Goal: Information Seeking & Learning: Learn about a topic

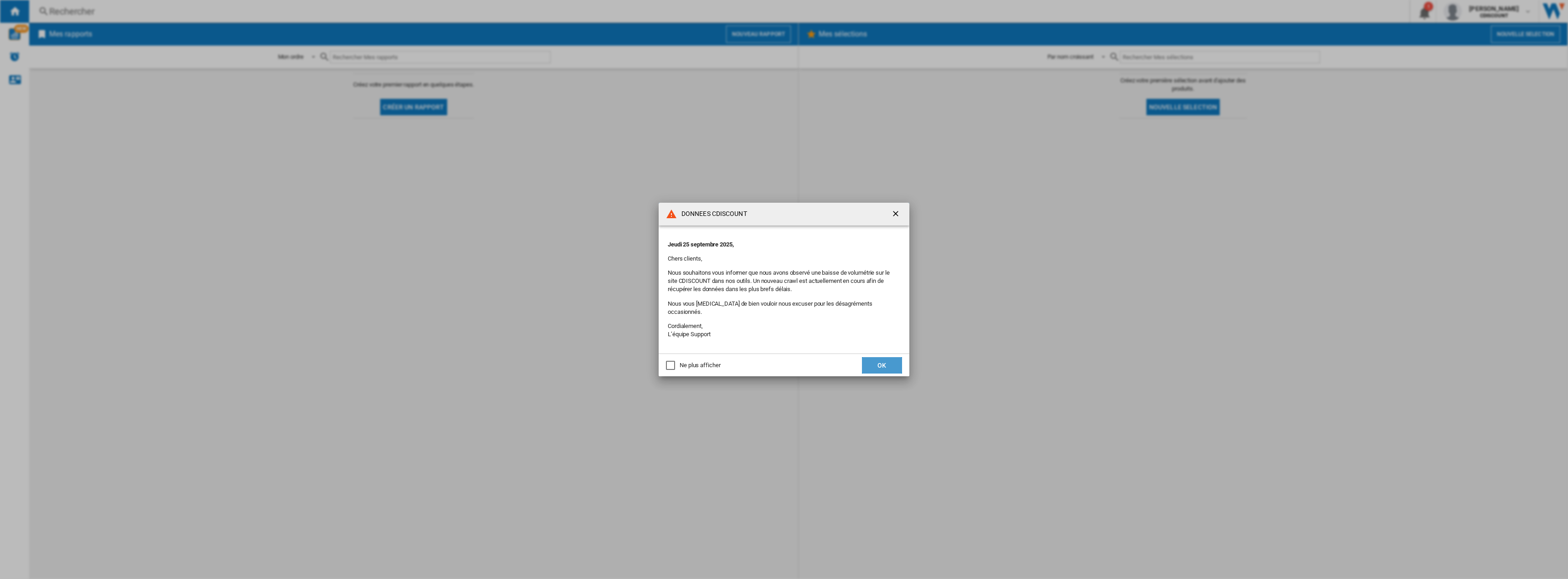
click at [890, 363] on button "OK" at bounding box center [882, 365] width 40 height 16
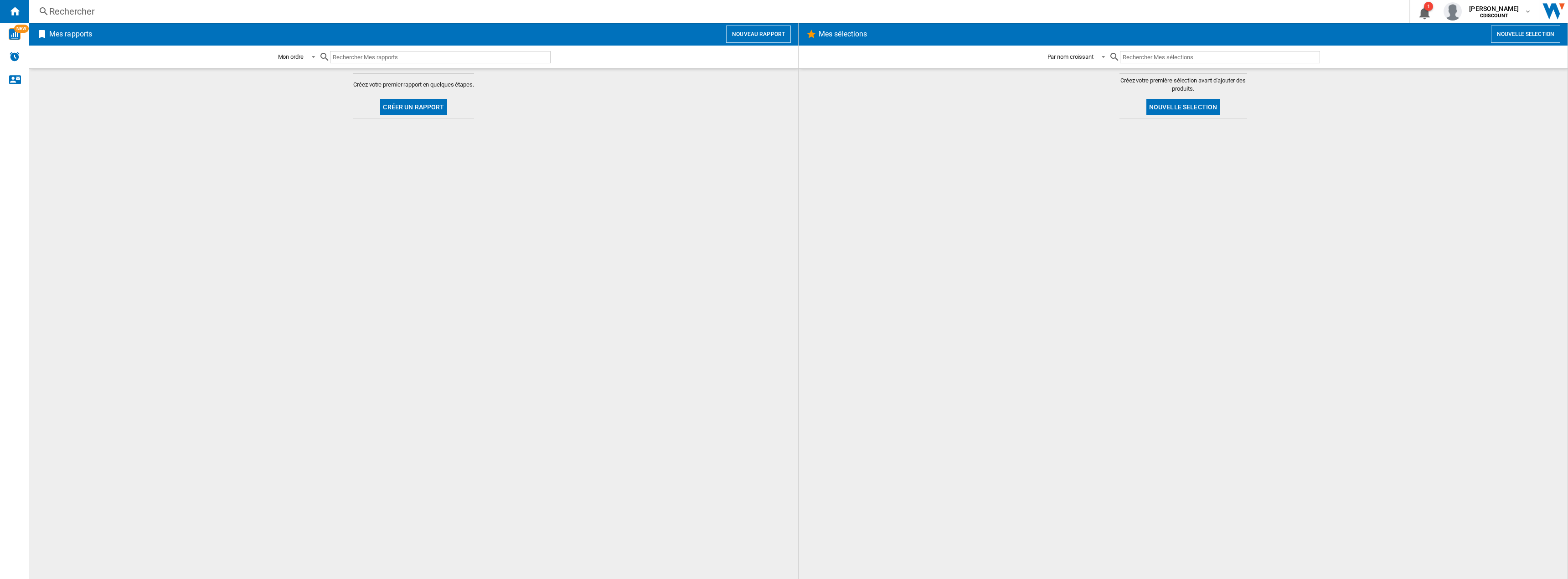
click at [85, 9] on div "Rechercher" at bounding box center [717, 11] width 1336 height 13
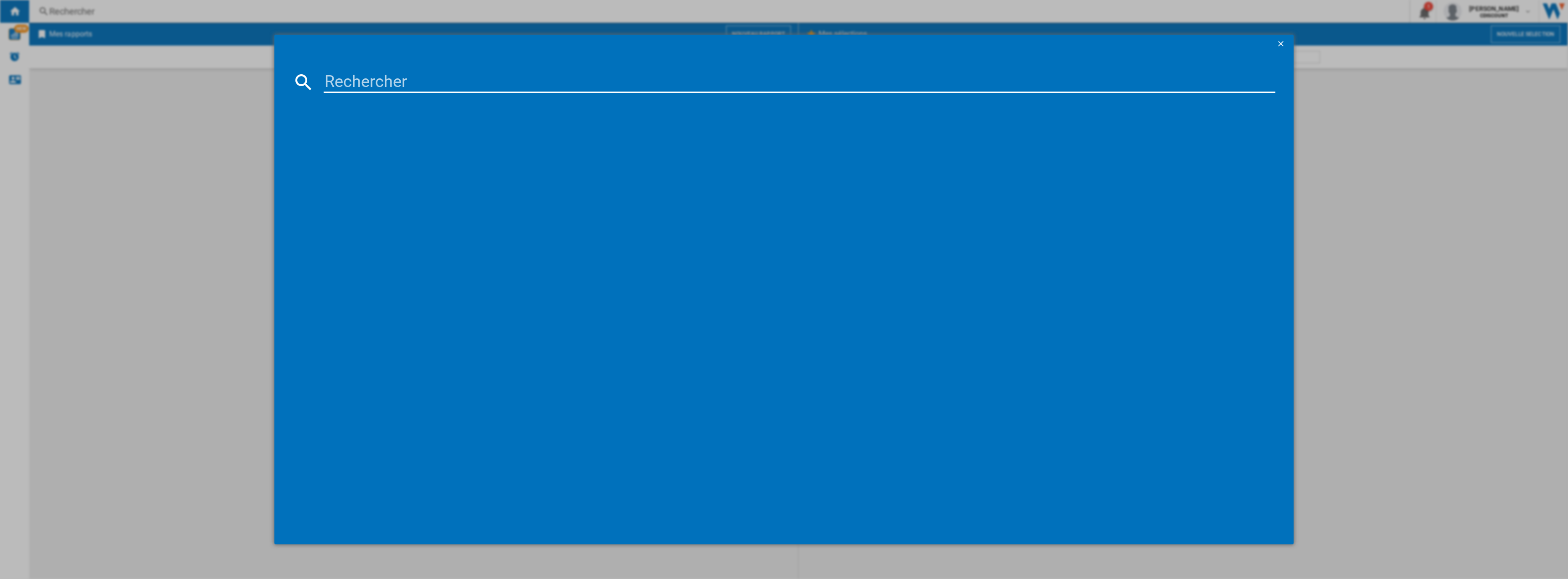
click at [371, 85] on input at bounding box center [799, 82] width 951 height 22
paste input "SCH42673"
type input "SCH42673"
drag, startPoint x: 422, startPoint y: 123, endPoint x: 420, endPoint y: 129, distance: 6.3
click at [422, 123] on div "références (1)" at bounding box center [788, 114] width 974 height 33
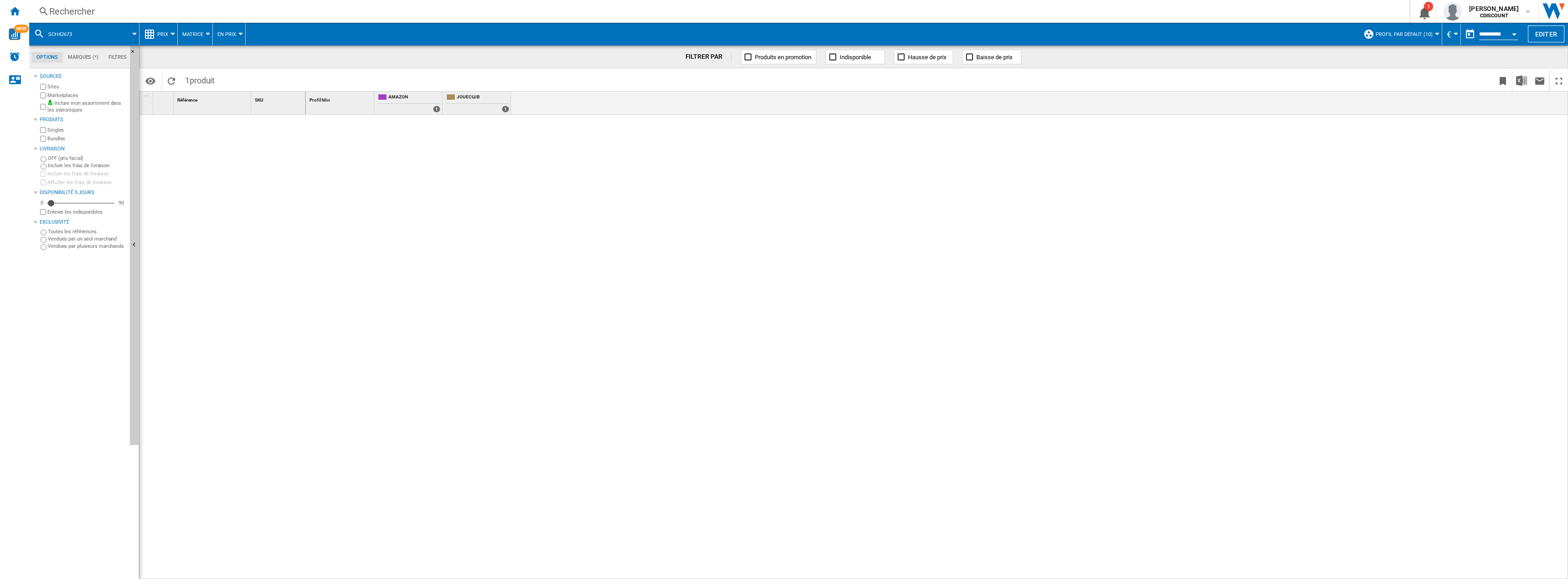
click at [71, 13] on div "Rechercher" at bounding box center [717, 11] width 1336 height 13
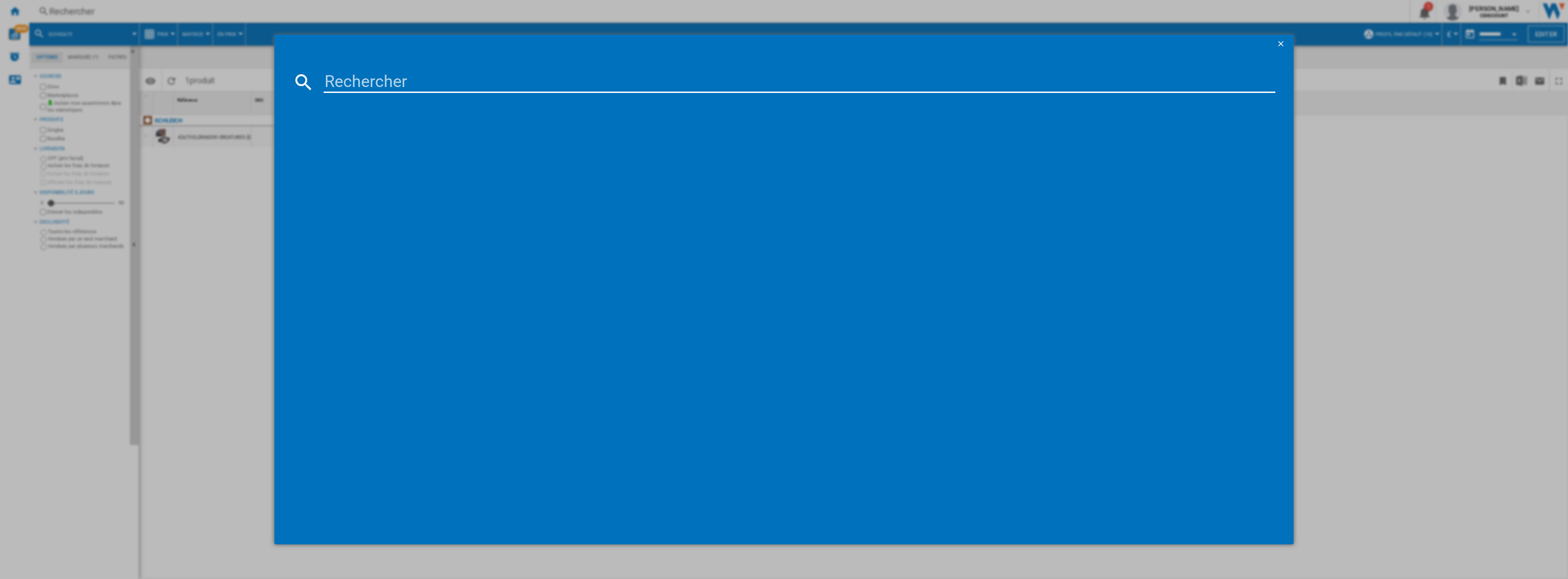
click at [1279, 40] on ng-md-icon "getI18NText('BUTTONS.CLOSE_DIALOG')" at bounding box center [1281, 45] width 11 height 11
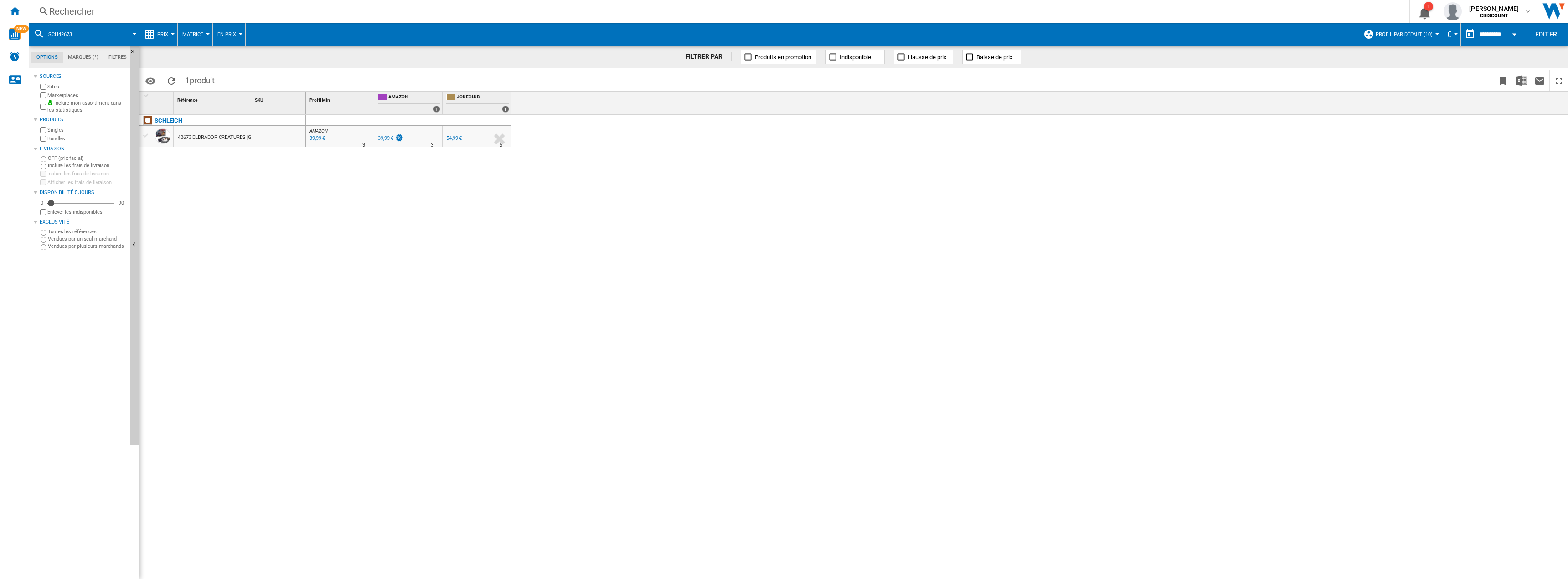
click at [171, 34] on div at bounding box center [173, 33] width 4 height 2
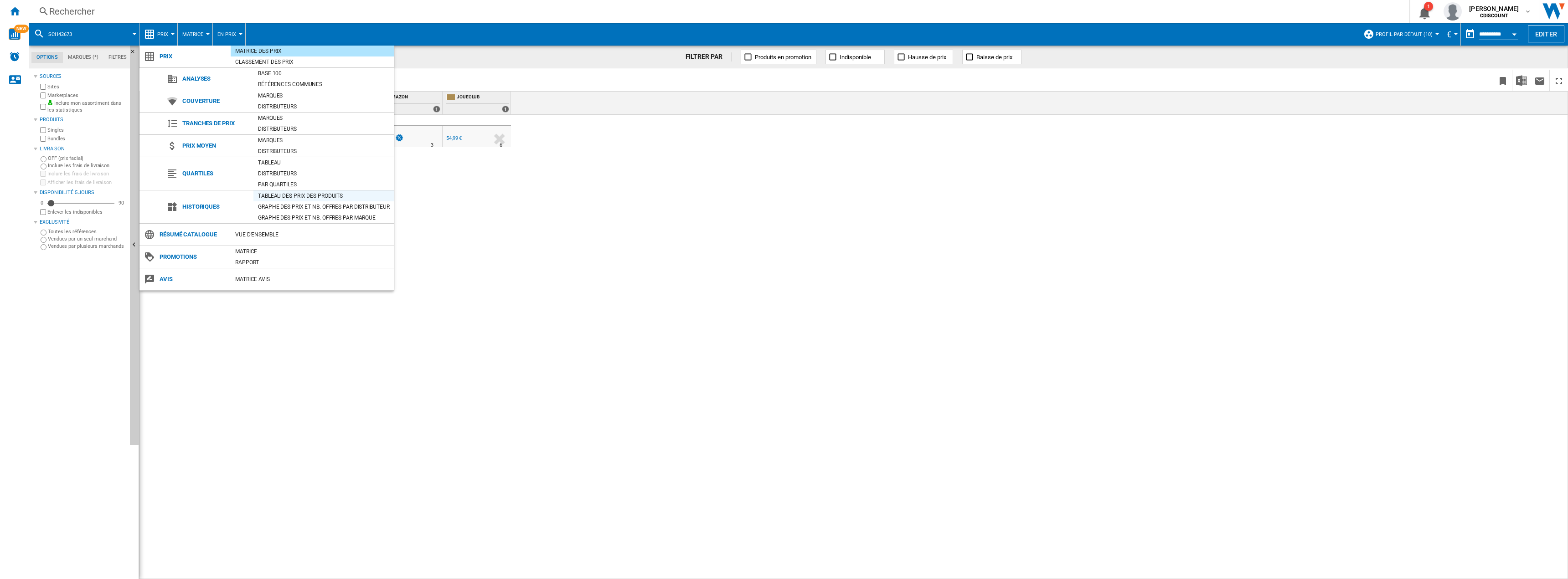
click at [299, 195] on div "Tableau des prix des produits" at bounding box center [323, 196] width 140 height 9
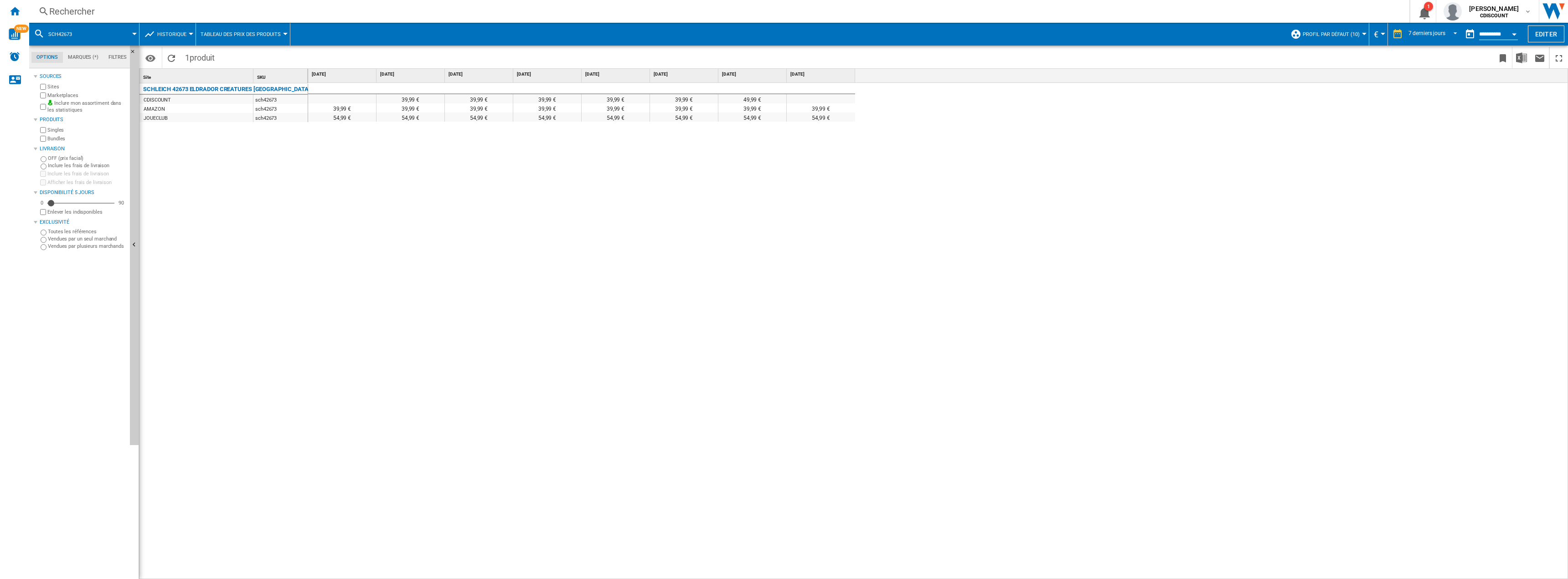
click at [186, 33] on button "Historique" at bounding box center [174, 34] width 33 height 23
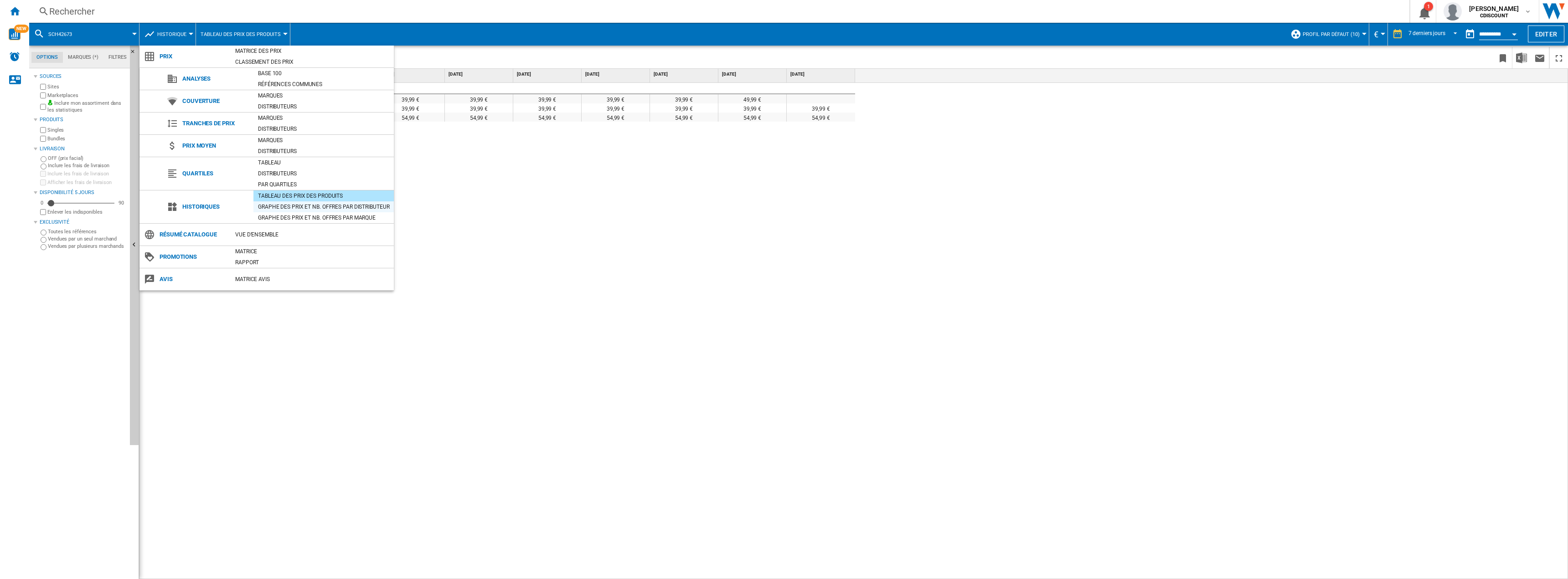
click at [300, 209] on div "Graphe des prix et nb. offres par distributeur" at bounding box center [323, 206] width 140 height 9
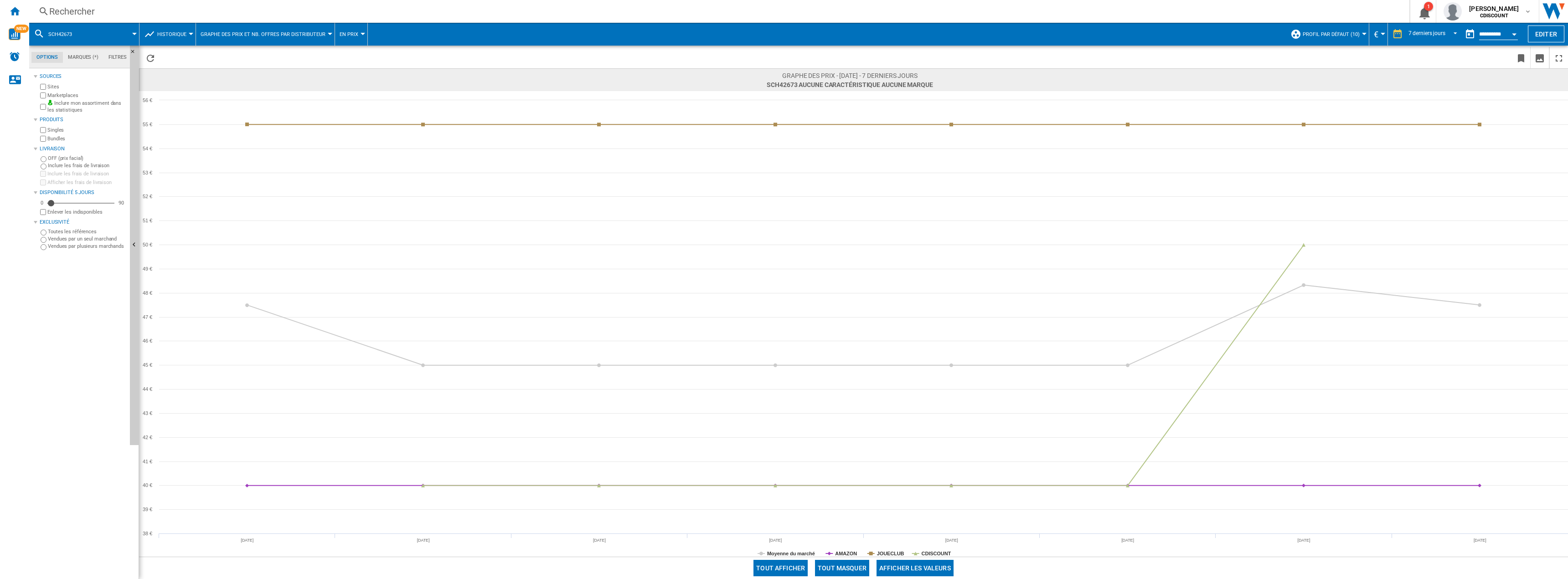
click at [165, 27] on button "Historique" at bounding box center [174, 34] width 33 height 23
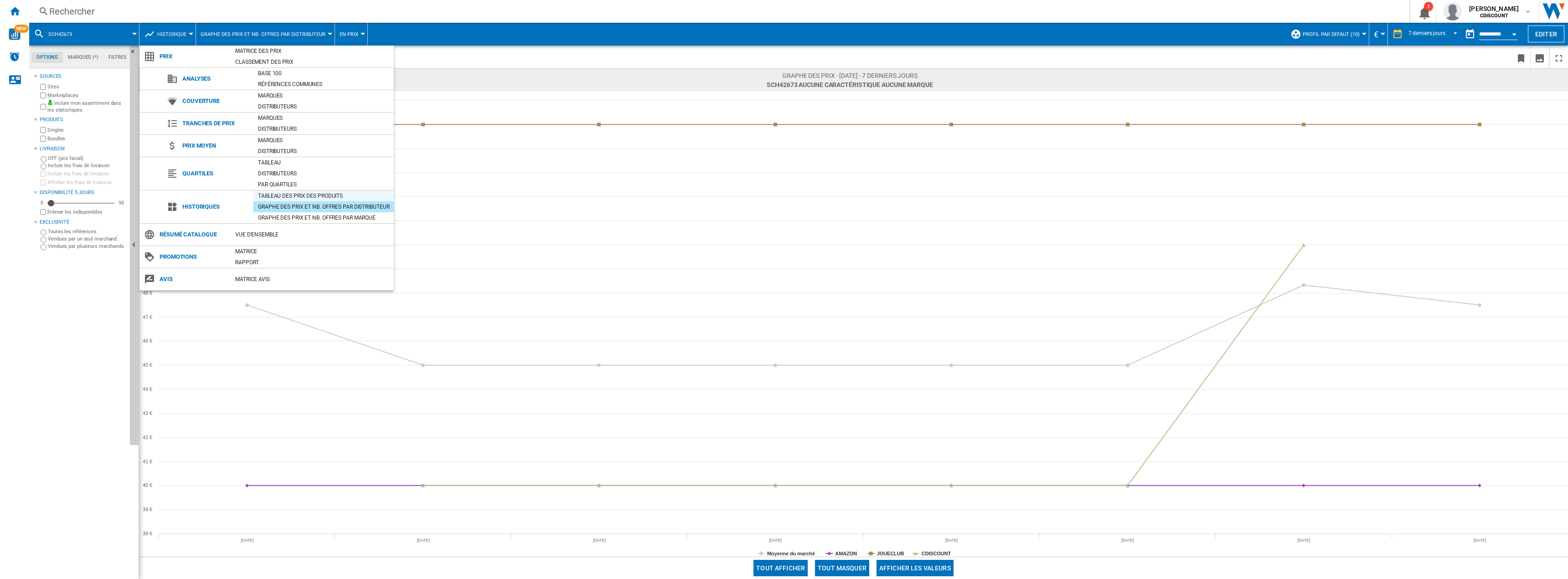
click at [298, 193] on div "Tableau des prix des produits" at bounding box center [323, 196] width 140 height 9
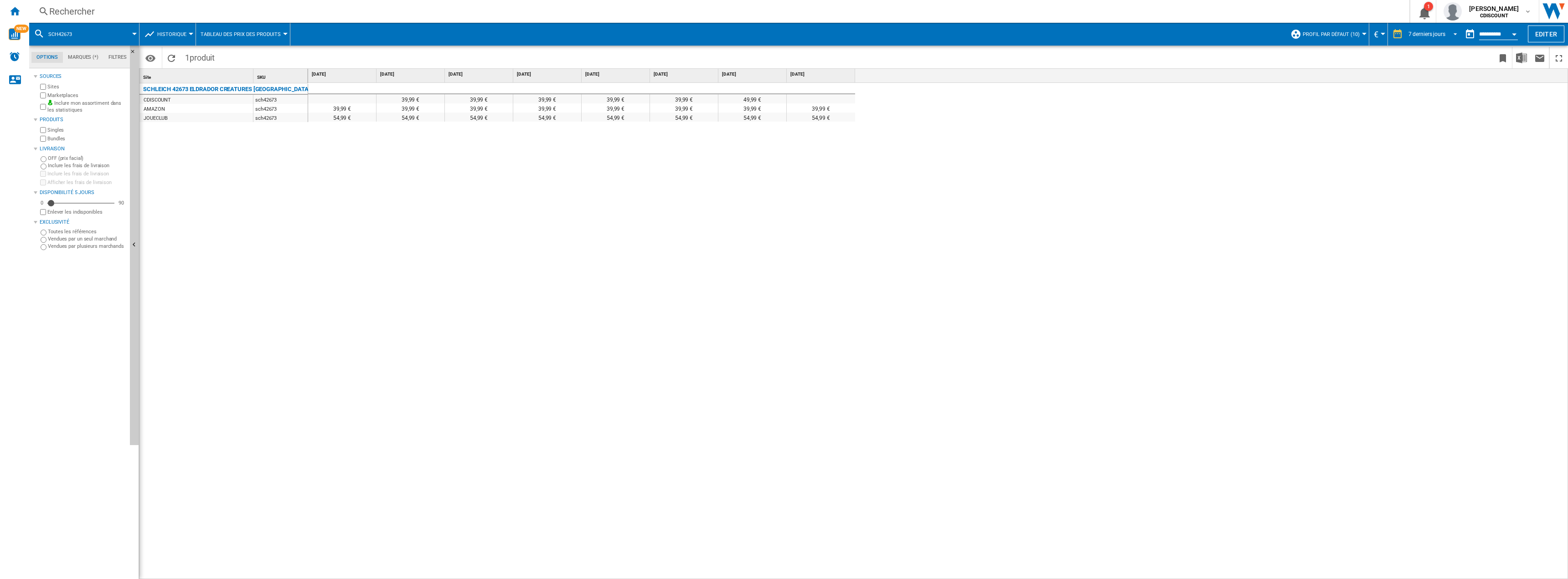
click at [1448, 32] on span "REPORTS.WIZARD.STEPS.REPORT.STEPS.REPORT_OPTIONS.PERIOD: 7 derniers jours" at bounding box center [1452, 33] width 11 height 8
click at [1419, 51] on div "14 derniers jours" at bounding box center [1426, 48] width 40 height 7
